Goal: Task Accomplishment & Management: Manage account settings

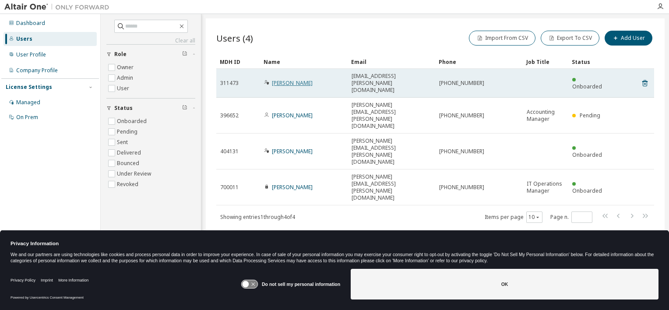
click at [295, 79] on link "[PERSON_NAME]" at bounding box center [292, 82] width 41 height 7
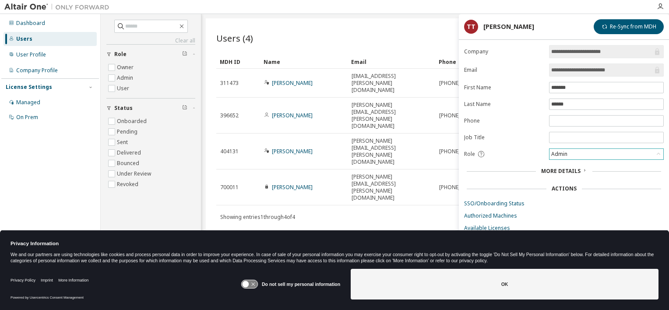
click at [624, 150] on div "Admin" at bounding box center [606, 154] width 114 height 11
click at [408, 199] on div "Users (4) Import From CSV Export To CSV Add User Clear Load Save Save As Field …" at bounding box center [435, 149] width 459 height 262
click at [565, 151] on div "Admin" at bounding box center [559, 154] width 19 height 10
click at [561, 184] on li "User" at bounding box center [606, 186] width 112 height 11
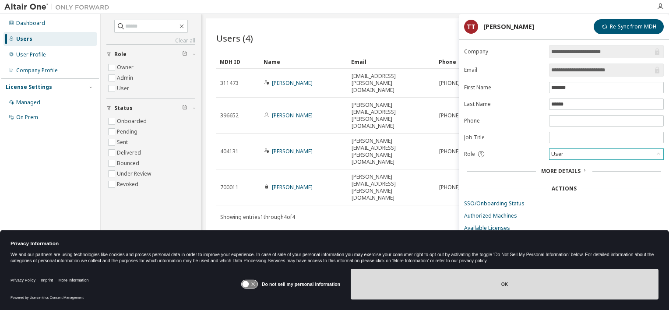
click at [434, 275] on button "OK" at bounding box center [505, 284] width 308 height 31
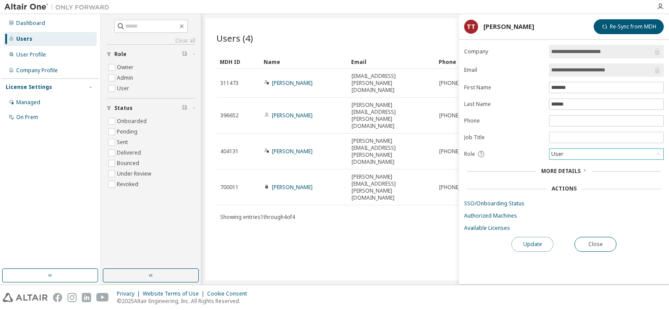
click at [536, 243] on button "Update" at bounding box center [532, 244] width 42 height 15
click at [603, 248] on button "Close" at bounding box center [595, 244] width 42 height 15
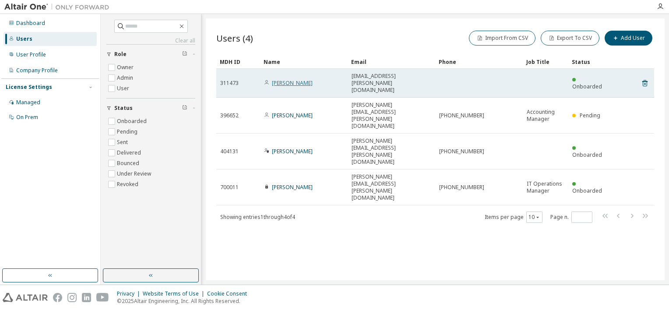
click at [309, 79] on link "[PERSON_NAME]" at bounding box center [292, 82] width 41 height 7
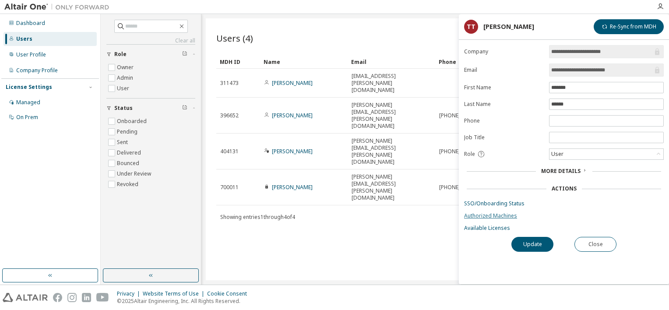
click at [491, 215] on link "Authorized Machines" at bounding box center [564, 215] width 200 height 7
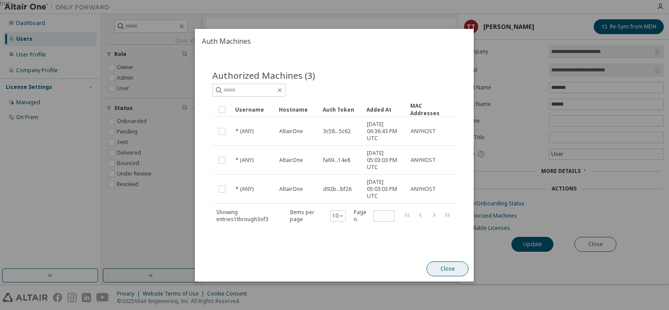
click at [442, 266] on button "Close" at bounding box center [448, 268] width 42 height 15
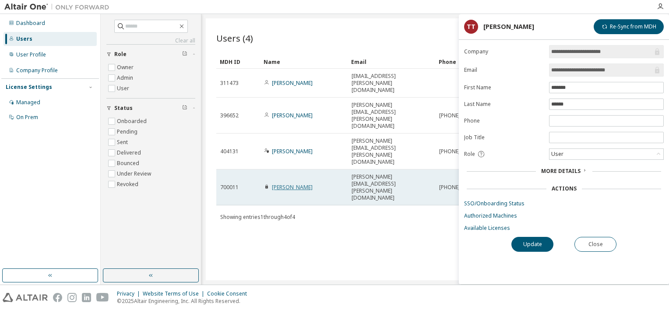
click at [306, 183] on link "[PERSON_NAME]" at bounding box center [292, 186] width 41 height 7
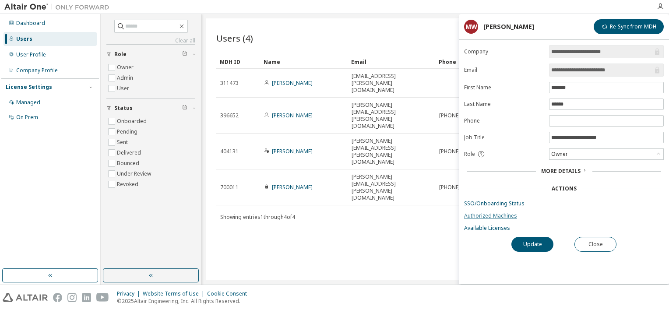
click at [501, 212] on link "Authorized Machines" at bounding box center [564, 215] width 200 height 7
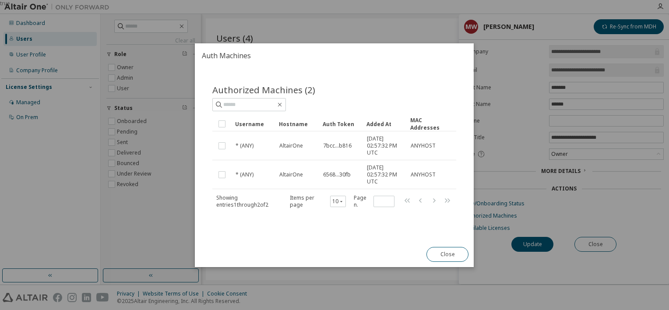
drag, startPoint x: 361, startPoint y: 120, endPoint x: 392, endPoint y: 120, distance: 30.2
drag, startPoint x: 362, startPoint y: 119, endPoint x: 402, endPoint y: 119, distance: 39.4
drag, startPoint x: 439, startPoint y: 252, endPoint x: 410, endPoint y: 234, distance: 34.6
click at [410, 234] on div "Authorized Machines (2) Clear Load Save Save As Field Operator Value Select fil…" at bounding box center [334, 155] width 279 height 174
click at [435, 252] on button "Close" at bounding box center [448, 254] width 42 height 15
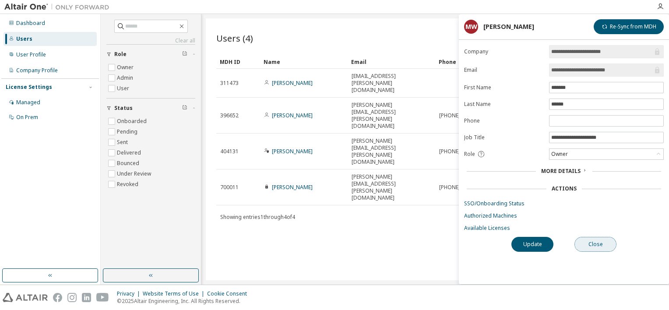
click at [596, 242] on button "Close" at bounding box center [595, 244] width 42 height 15
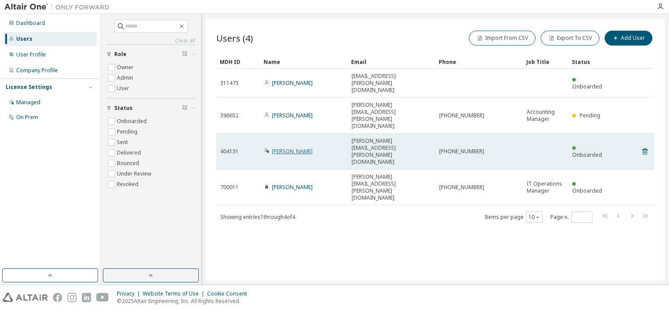
click at [291, 147] on link "[PERSON_NAME]" at bounding box center [292, 150] width 41 height 7
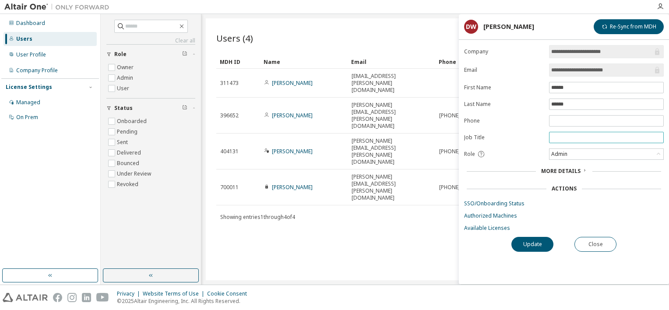
click at [571, 138] on input "text" at bounding box center [606, 137] width 110 height 7
type input "**********"
click at [526, 241] on button "Update" at bounding box center [532, 244] width 42 height 15
click at [608, 242] on button "Close" at bounding box center [595, 244] width 42 height 15
